Goal: Transaction & Acquisition: Download file/media

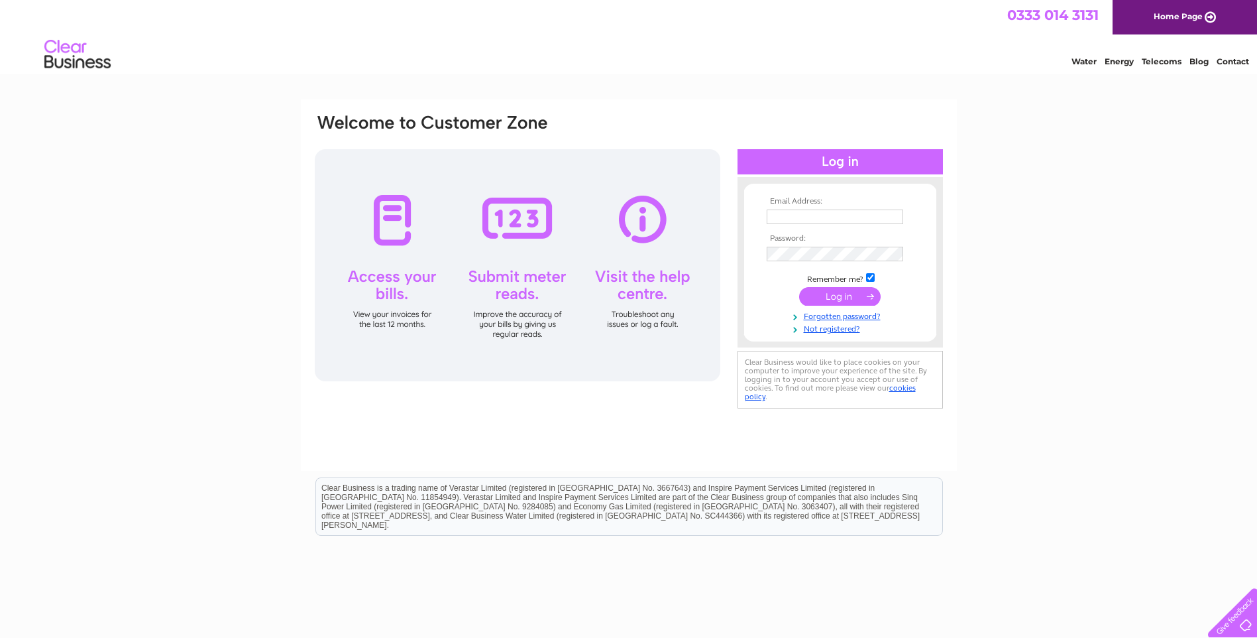
type input "gary@gtautomotive.co.uk"
click at [818, 292] on input "submit" at bounding box center [840, 296] width 82 height 19
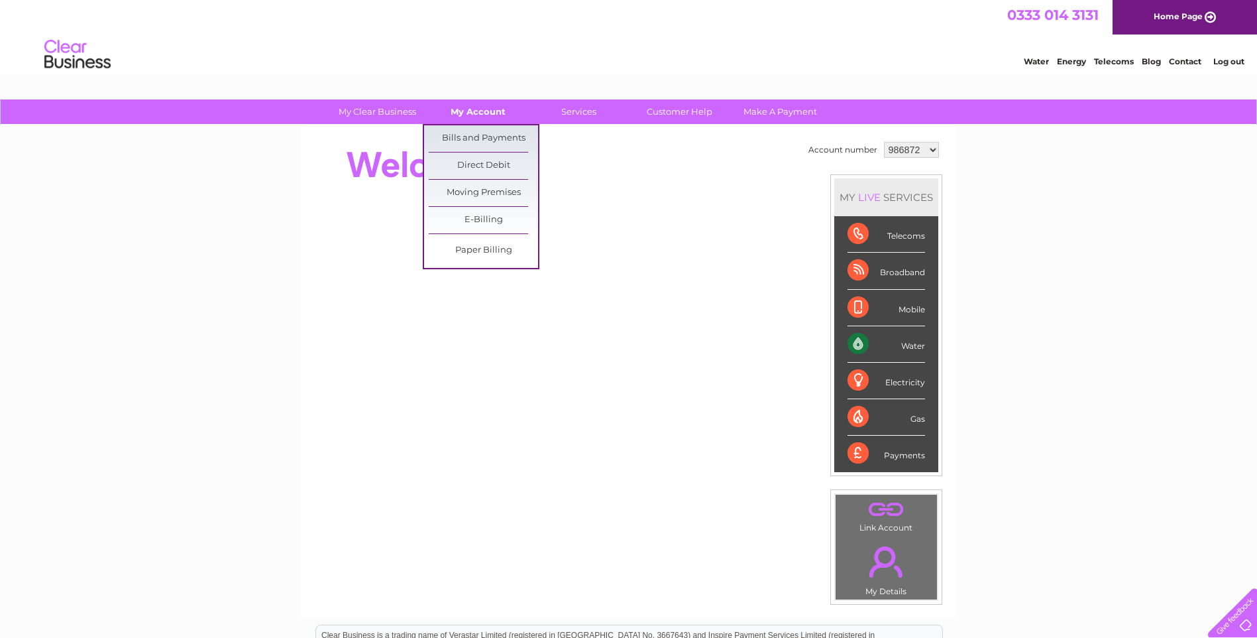
click at [490, 109] on link "My Account" at bounding box center [478, 111] width 109 height 25
click at [494, 130] on link "Bills and Payments" at bounding box center [483, 138] width 109 height 27
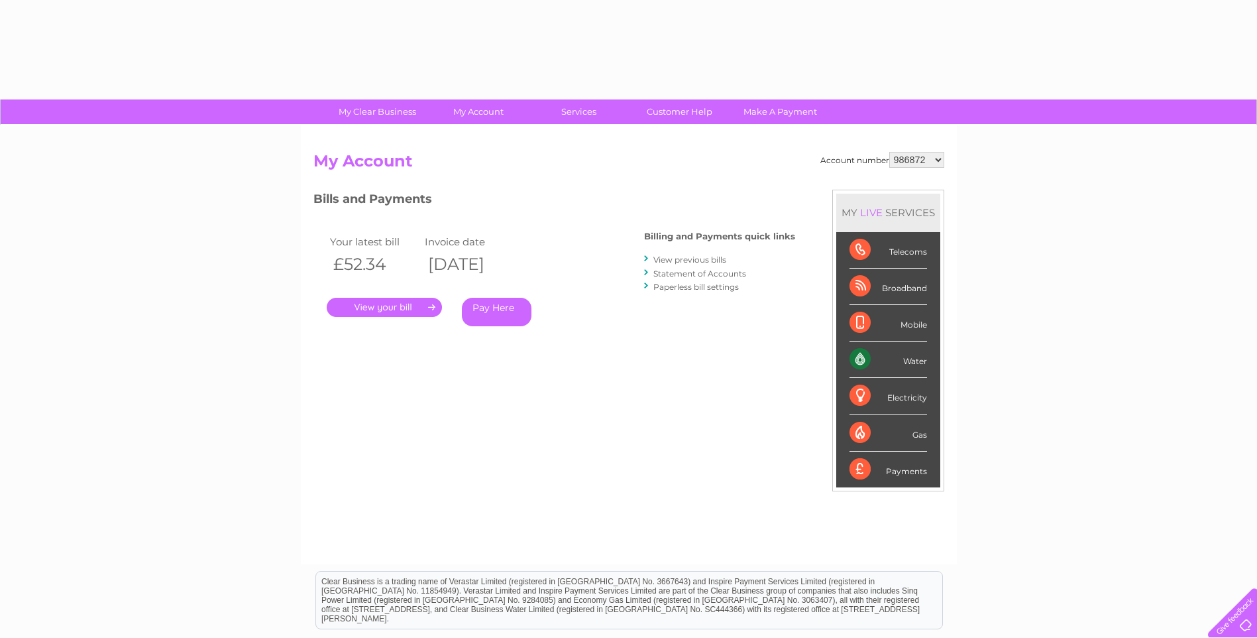
click at [416, 303] on link "." at bounding box center [384, 307] width 115 height 19
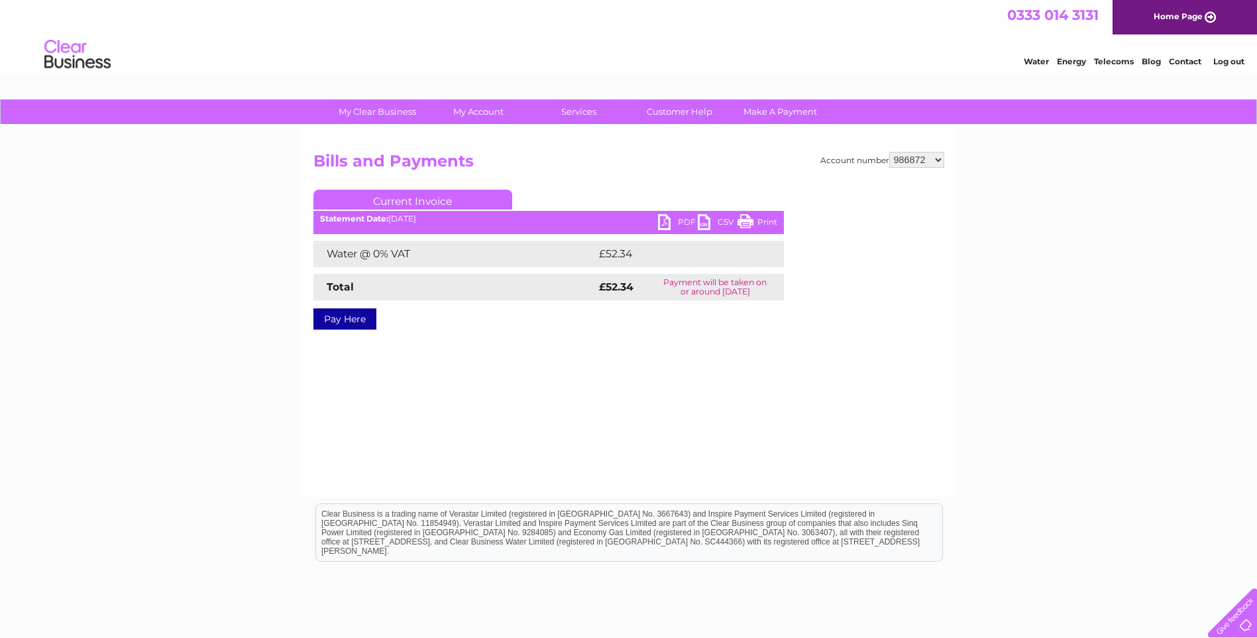
click at [667, 219] on link "PDF" at bounding box center [678, 223] width 40 height 19
click at [935, 163] on select "986872 986873 1152624" at bounding box center [916, 160] width 55 height 16
select select "986873"
click at [890, 152] on select "986872 986873 1152624" at bounding box center [916, 160] width 55 height 16
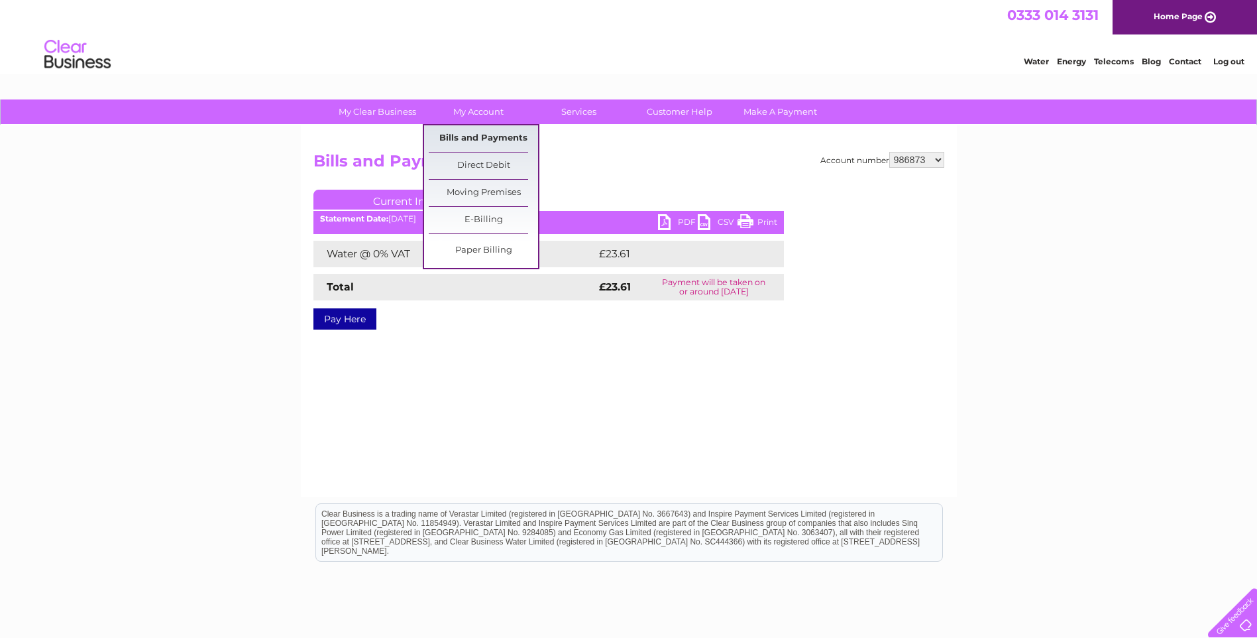
click at [481, 139] on link "Bills and Payments" at bounding box center [483, 138] width 109 height 27
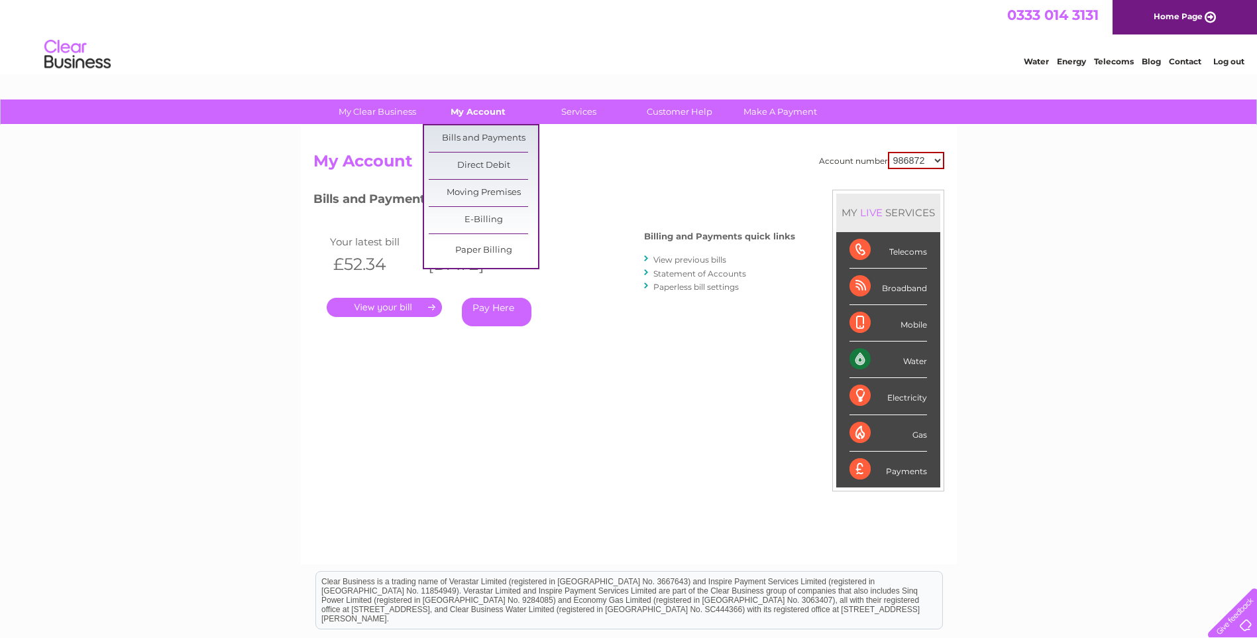
click at [476, 109] on link "My Account" at bounding box center [478, 111] width 109 height 25
click at [475, 129] on link "Bills and Payments" at bounding box center [483, 138] width 109 height 27
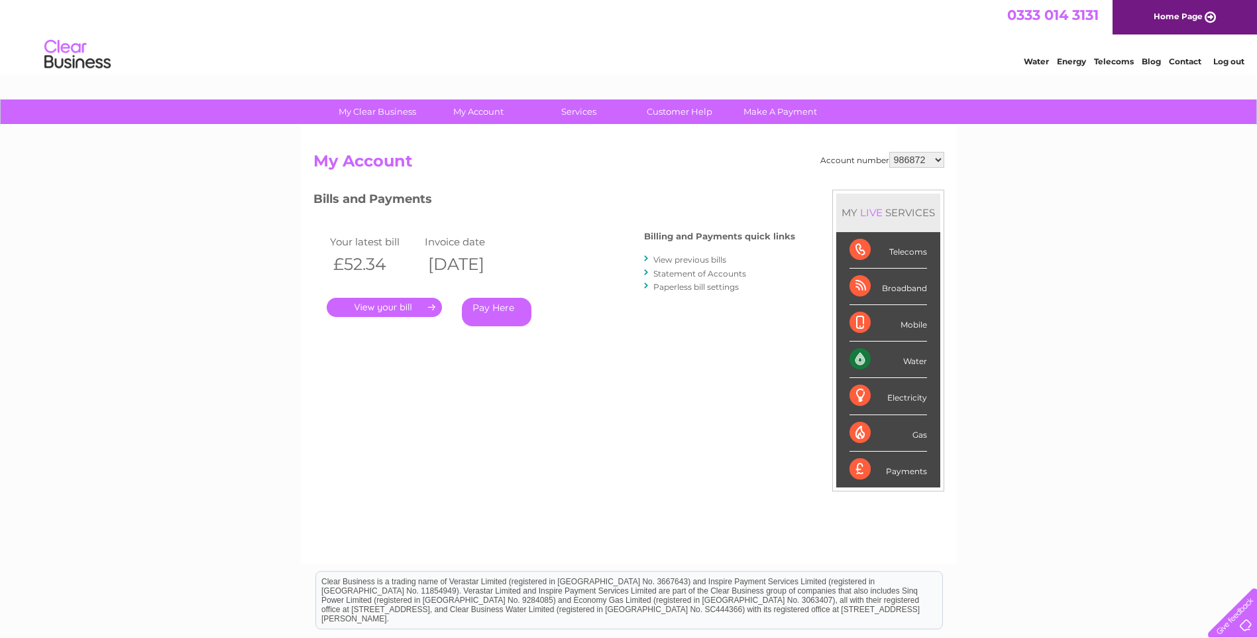
click at [939, 159] on select "986872 986873 1152624" at bounding box center [916, 160] width 55 height 16
select select "986873"
click at [890, 152] on select "986872 986873 1152624" at bounding box center [916, 160] width 55 height 16
click at [383, 302] on link "." at bounding box center [384, 307] width 115 height 19
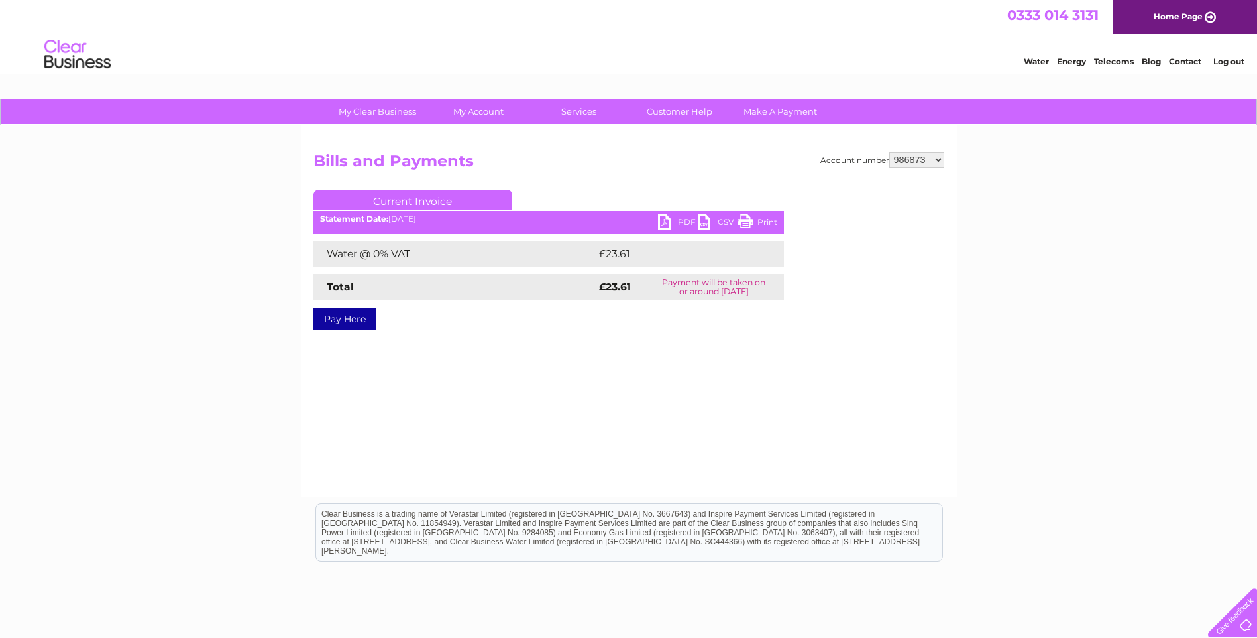
click at [668, 215] on link "PDF" at bounding box center [678, 223] width 40 height 19
